Goal: Register for event/course

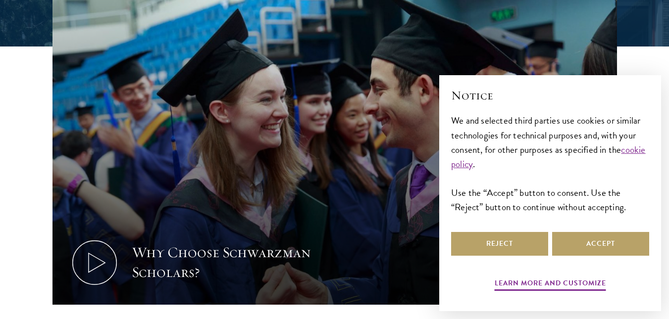
scroll to position [331, 0]
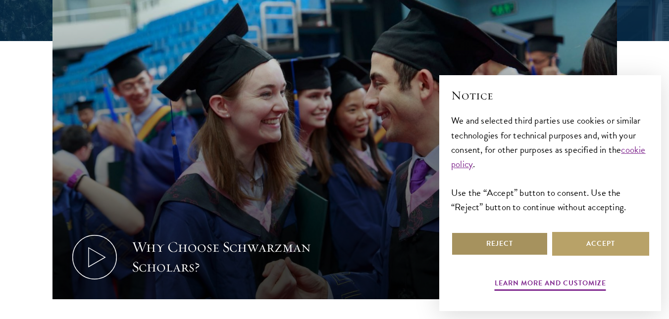
click at [514, 255] on button "Reject" at bounding box center [499, 244] width 97 height 24
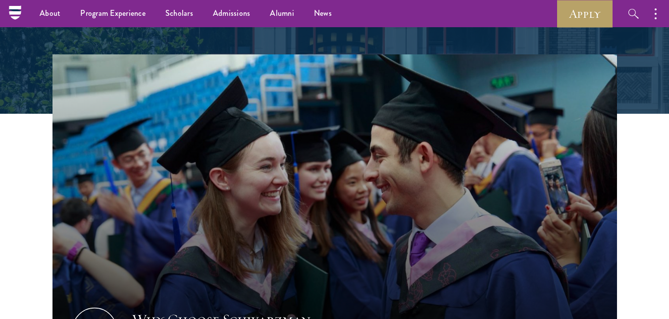
scroll to position [248, 0]
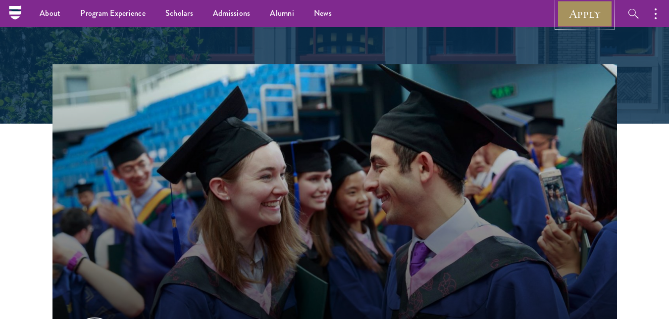
click at [574, 6] on link "Apply" at bounding box center [584, 13] width 55 height 27
click at [574, 14] on link "Apply" at bounding box center [584, 13] width 55 height 27
click at [574, 15] on link "Apply" at bounding box center [584, 13] width 55 height 27
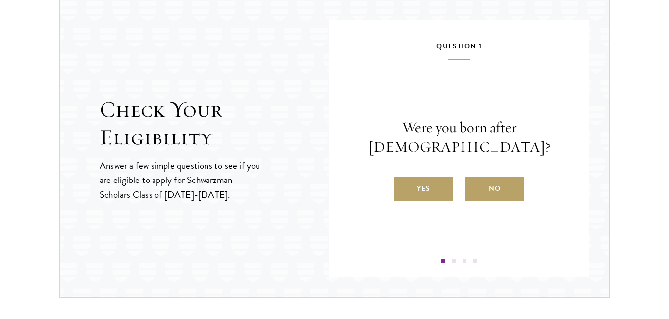
scroll to position [1066, 0]
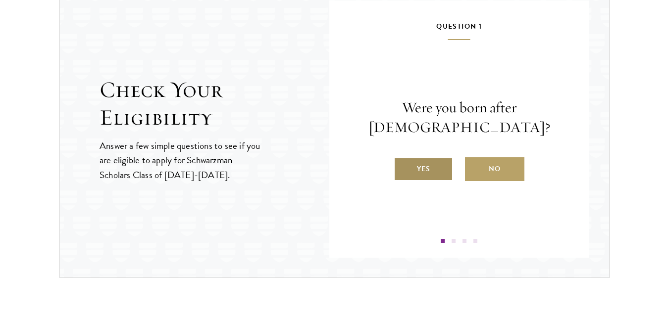
click at [416, 173] on label "Yes" at bounding box center [423, 169] width 59 height 24
click at [402, 167] on input "Yes" at bounding box center [398, 162] width 9 height 9
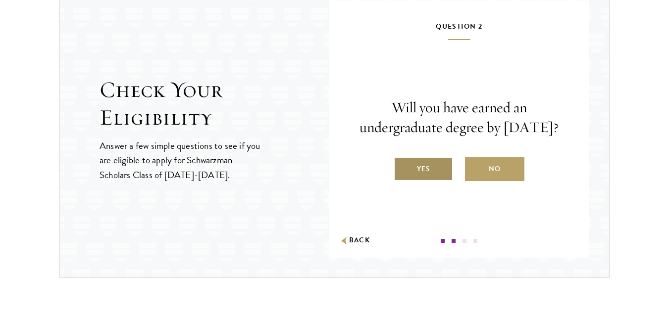
click at [438, 181] on label "Yes" at bounding box center [423, 169] width 59 height 24
click at [402, 167] on input "Yes" at bounding box center [398, 162] width 9 height 9
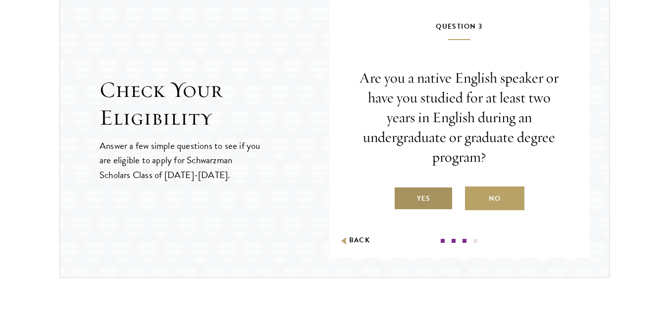
click at [424, 199] on label "Yes" at bounding box center [423, 199] width 59 height 24
click at [402, 197] on input "Yes" at bounding box center [398, 192] width 9 height 9
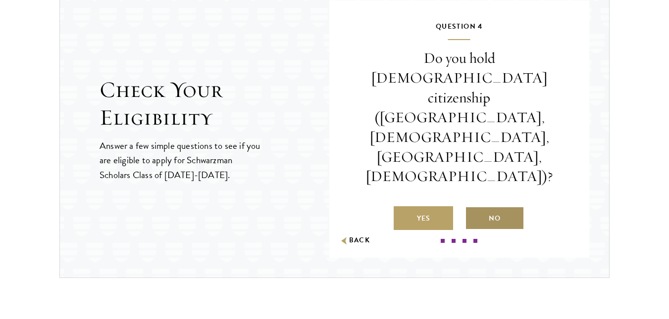
click at [503, 206] on label "No" at bounding box center [494, 218] width 59 height 24
click at [474, 208] on input "No" at bounding box center [469, 212] width 9 height 9
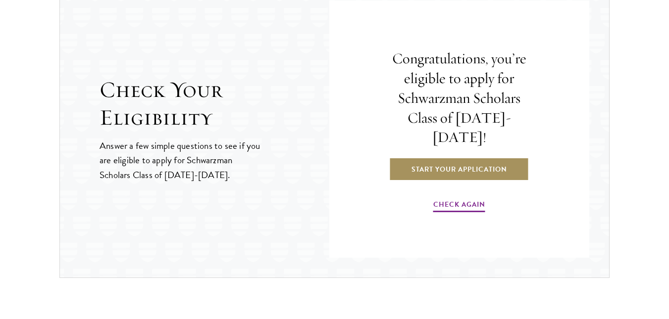
click at [501, 157] on link "Start Your Application" at bounding box center [459, 169] width 140 height 24
click at [471, 157] on link "Start Your Application" at bounding box center [459, 169] width 140 height 24
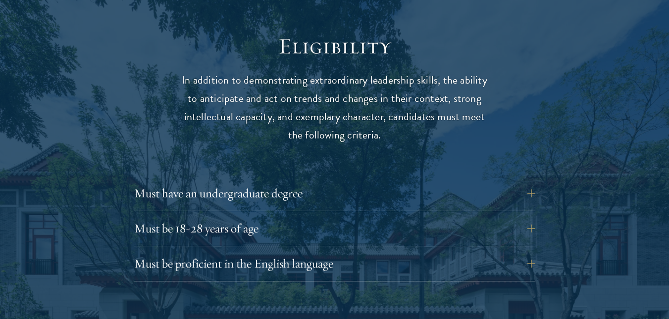
scroll to position [1309, 0]
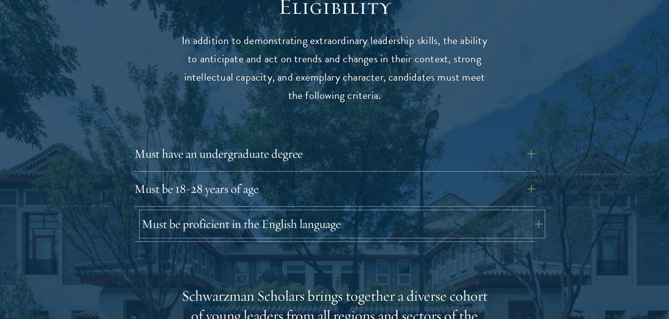
click at [532, 212] on button "Must be proficient in the English language" at bounding box center [342, 224] width 401 height 24
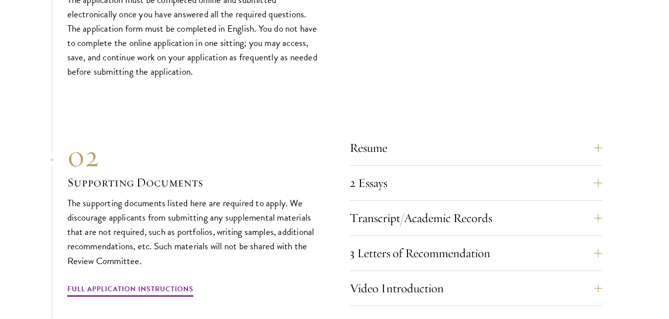
scroll to position [3647, 0]
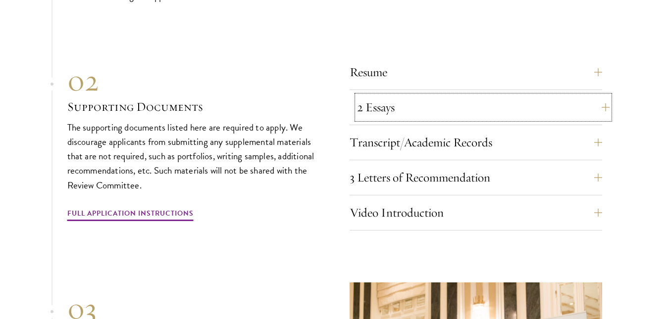
click at [593, 96] on button "2 Essays" at bounding box center [483, 108] width 252 height 24
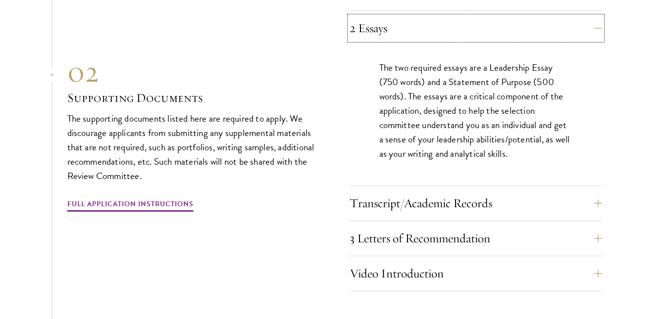
scroll to position [3481, 0]
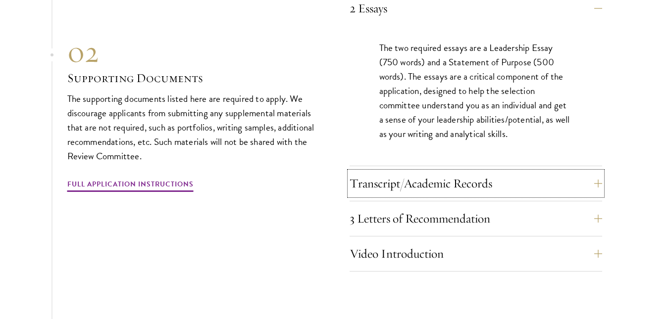
click at [470, 172] on button "Transcript/Academic Records" at bounding box center [476, 184] width 252 height 24
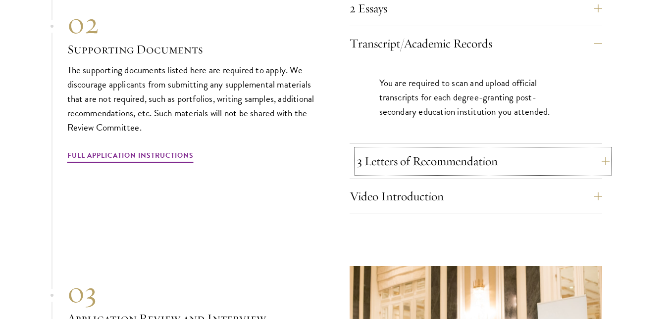
click at [483, 150] on button "3 Letters of Recommendation" at bounding box center [483, 162] width 252 height 24
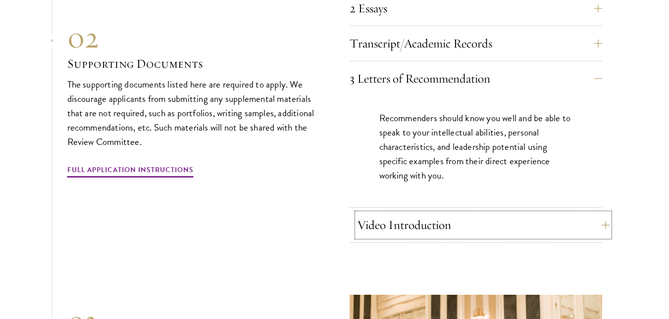
click at [510, 213] on button "Video Introduction" at bounding box center [483, 225] width 252 height 24
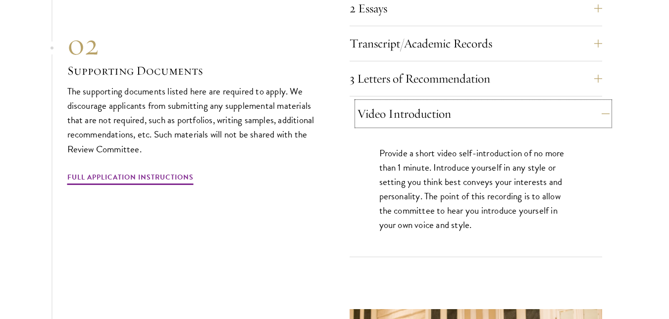
click at [568, 102] on button "Video Introduction" at bounding box center [483, 114] width 252 height 24
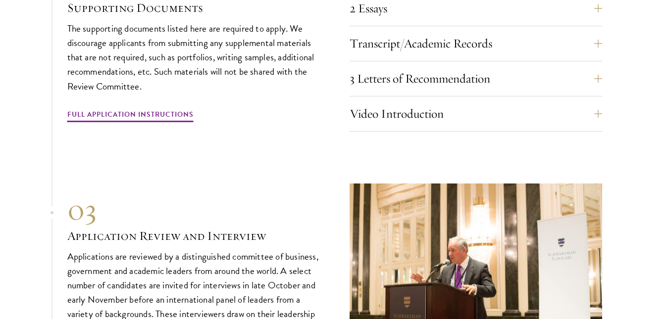
click at [304, 157] on div "01 Online Application 01 Online Application The application must be completed o…" at bounding box center [334, 66] width 535 height 613
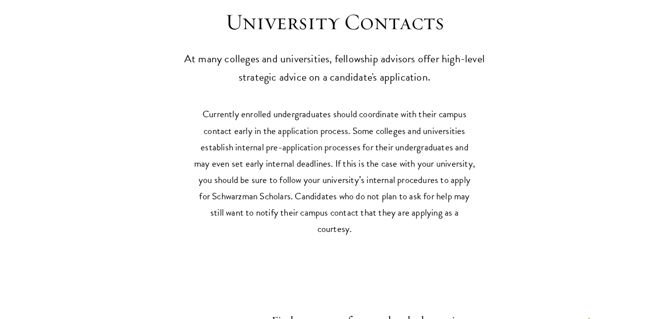
scroll to position [4606, 0]
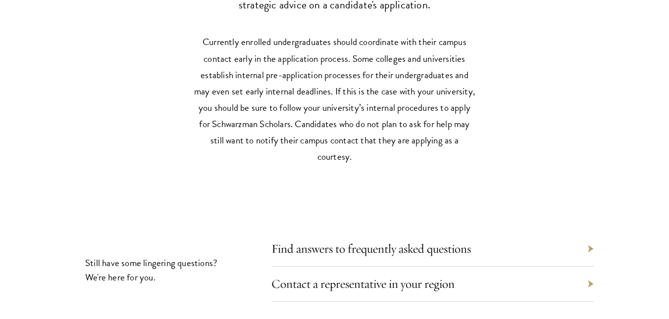
click at [540, 267] on div "Contact a representative in your region" at bounding box center [432, 284] width 322 height 35
click at [595, 261] on section "Still have some lingering questions? We're here for you. Find answers to freque…" at bounding box center [334, 270] width 669 height 63
click at [590, 267] on div "Contact a representative in your region" at bounding box center [432, 284] width 322 height 35
click at [404, 276] on link "Contact a representative in your region" at bounding box center [370, 283] width 183 height 15
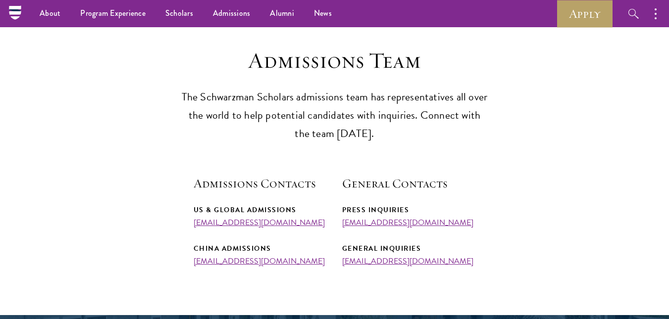
scroll to position [226, 0]
